Goal: Go to known website: Access a specific website the user already knows

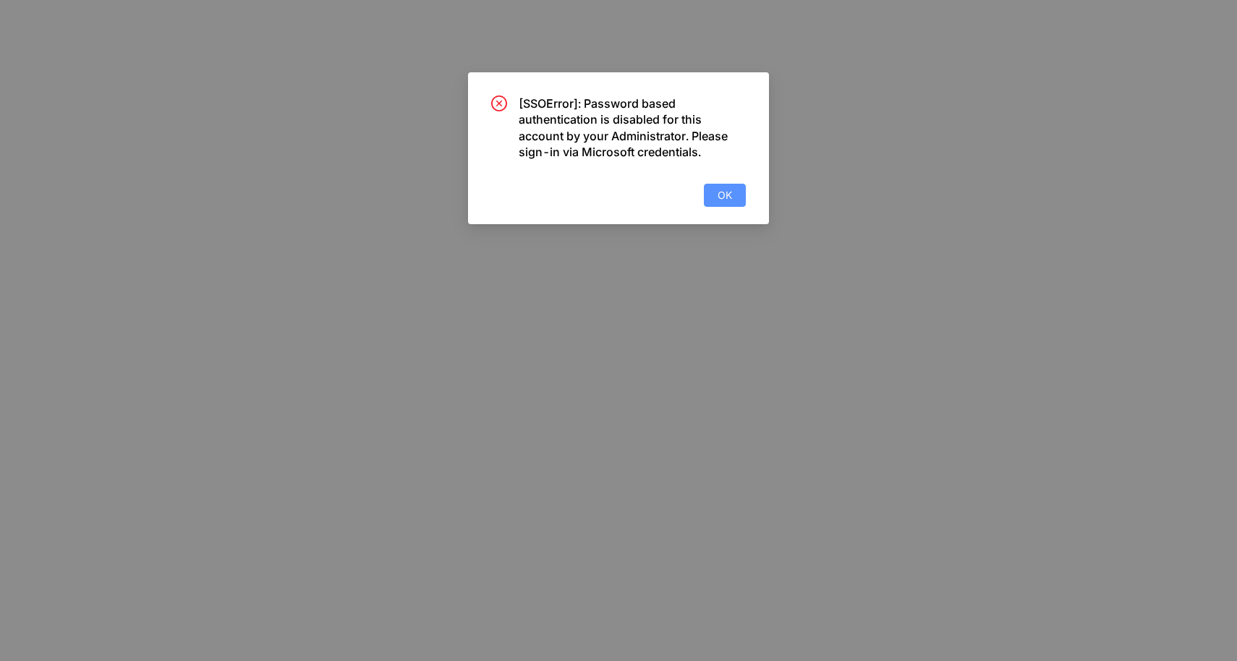
click at [716, 197] on button "OK" at bounding box center [725, 195] width 42 height 23
